Goal: Obtain resource: Obtain resource

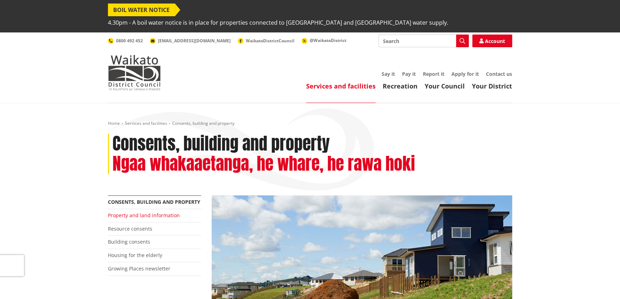
click at [150, 212] on link "Property and land information" at bounding box center [144, 215] width 72 height 7
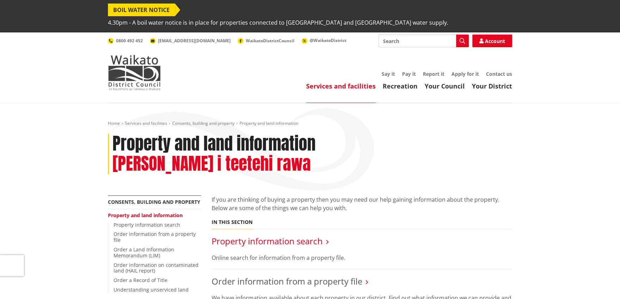
click at [236, 235] on link "Property information search" at bounding box center [267, 241] width 111 height 12
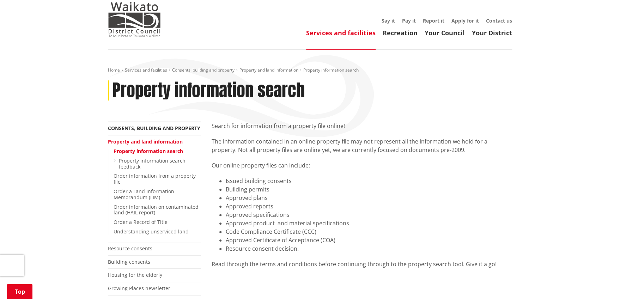
scroll to position [76, 0]
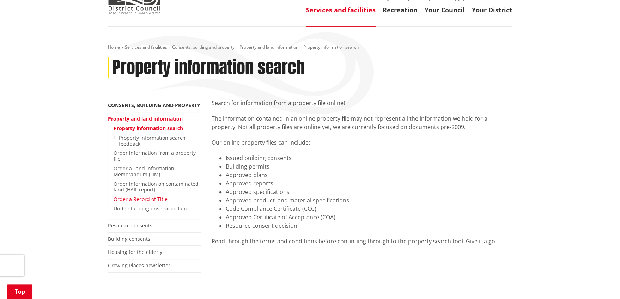
click at [137, 196] on link "Order a Record of Title" at bounding box center [141, 199] width 54 height 7
